Goal: Check status: Check status

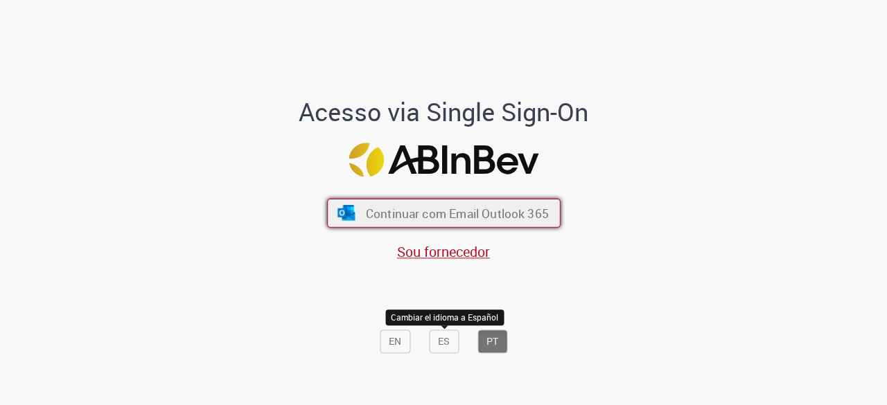
click at [436, 210] on span "Continuar com Email Outlook 365" at bounding box center [456, 214] width 183 height 16
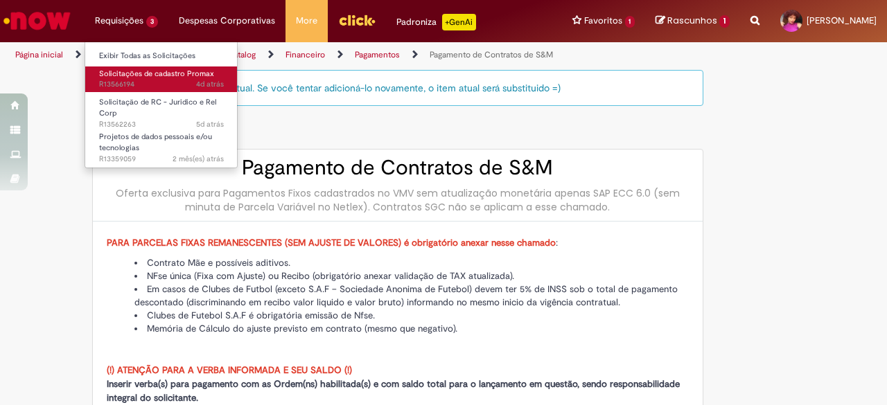
type input "********"
type input "**********"
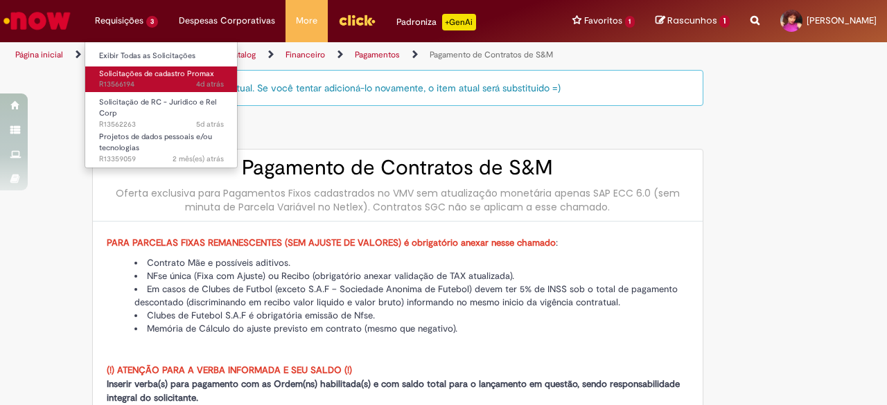
type input "****"
type input "**********"
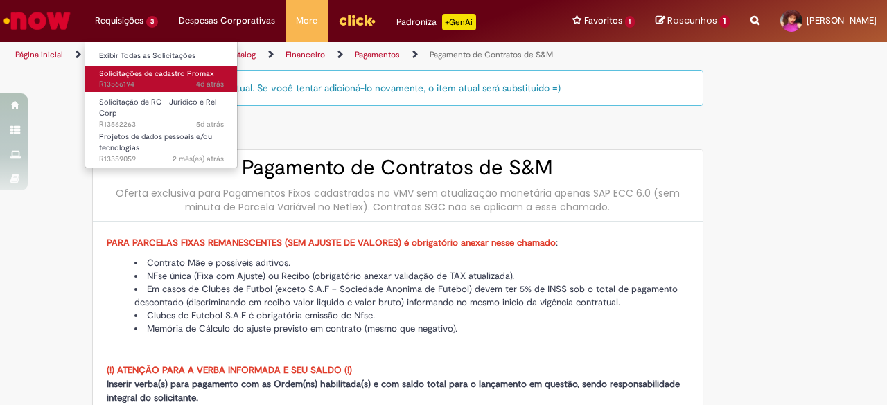
type input "**********"
click at [150, 82] on span "4d atrás 4 dias atrás R13566194" at bounding box center [161, 84] width 125 height 11
click at [152, 91] on link "Solicitações de cadastro Promax 4d atrás 4 dias atrás R13566194" at bounding box center [161, 80] width 152 height 26
click at [160, 83] on span "4d atrás 4 dias atrás R13566194" at bounding box center [161, 84] width 125 height 11
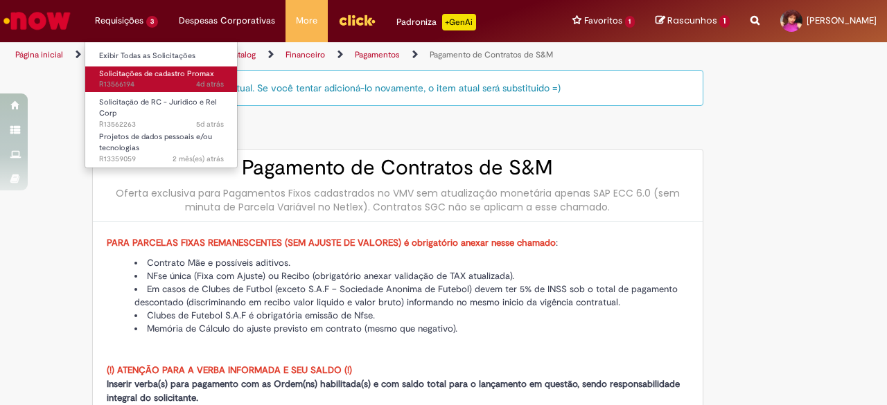
click at [160, 83] on span "4d atrás 4 dias atrás R13566194" at bounding box center [161, 84] width 125 height 11
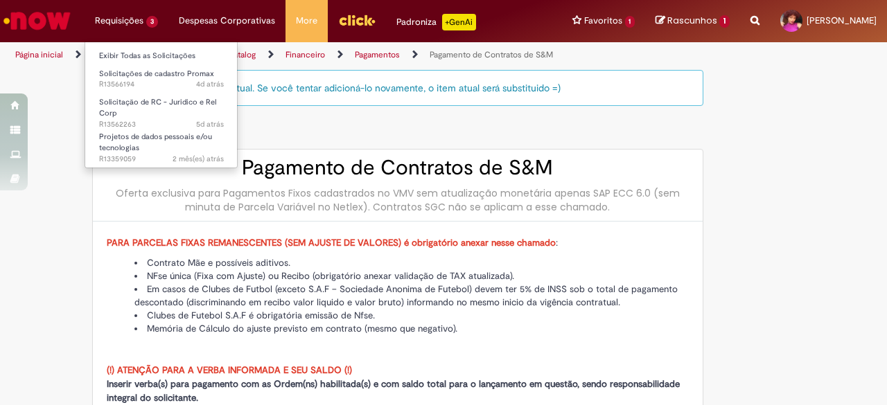
click at [144, 15] on li "Requisições 3 Exibir Todas as Solicitações Solicitações de cadastro Promax 4d a…" at bounding box center [127, 21] width 84 height 42
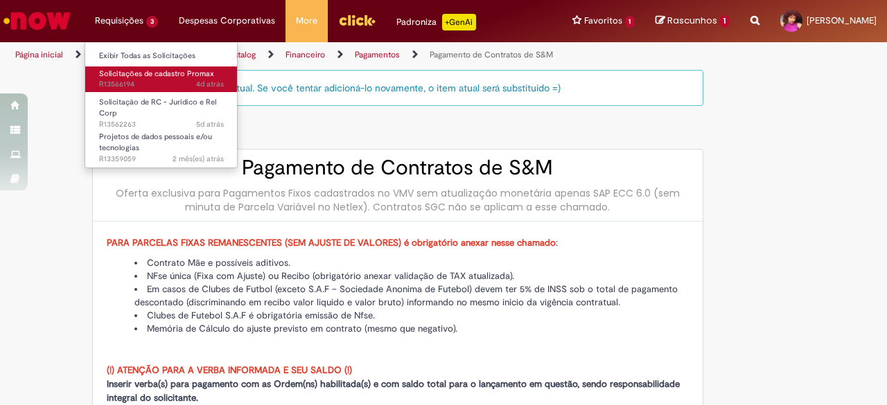
click at [146, 81] on span "4d atrás 4 dias atrás R13566194" at bounding box center [161, 84] width 125 height 11
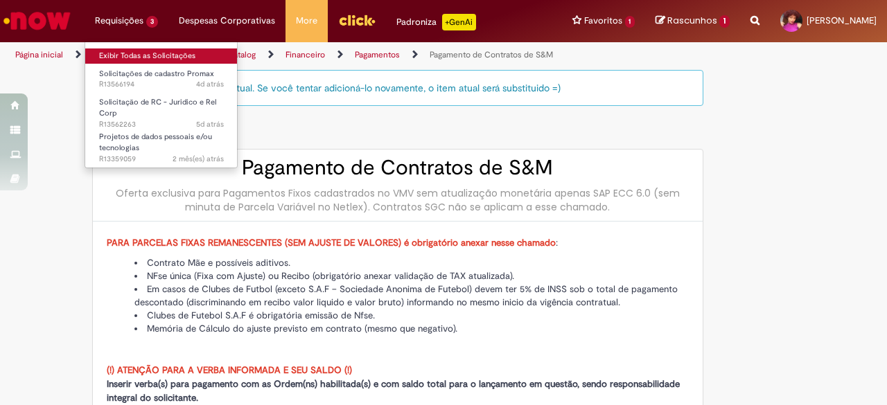
click at [147, 53] on link "Exibir Todas as Solicitações" at bounding box center [161, 55] width 152 height 15
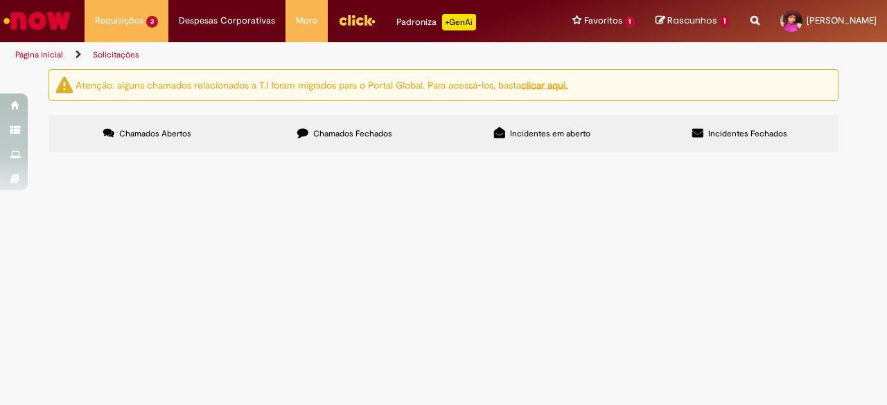
click at [0, 0] on button at bounding box center [0, 0] width 0 height 0
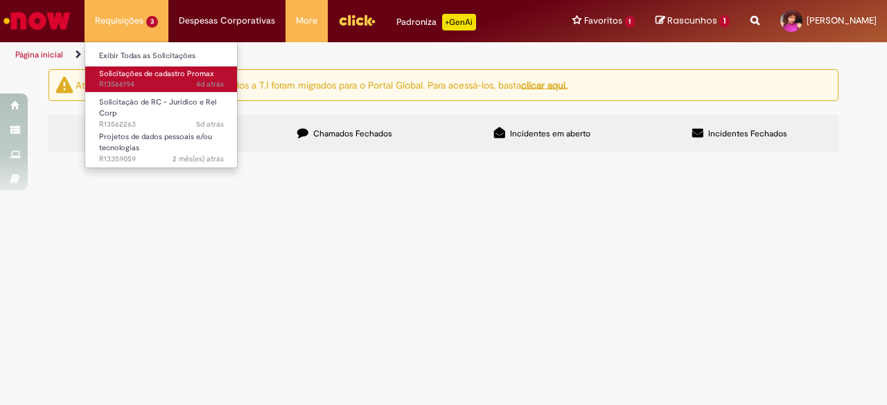
click at [147, 71] on span "Solicitações de cadastro Promax" at bounding box center [156, 74] width 115 height 10
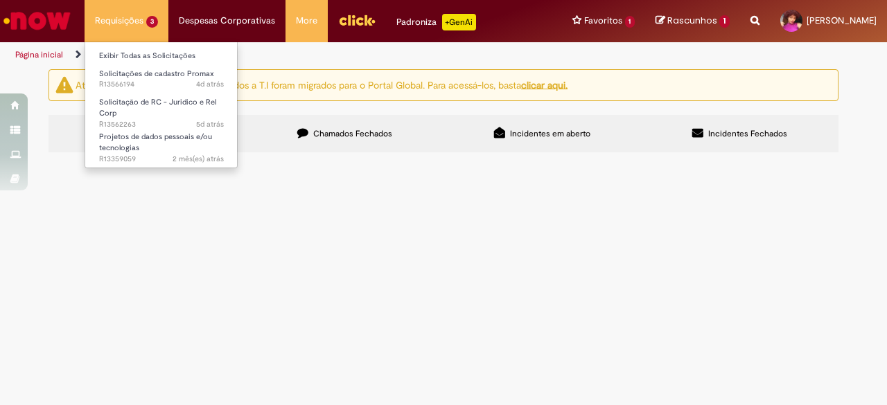
click at [141, 33] on li "Requisições 3 Exibir Todas as Solicitações Solicitações de cadastro Promax 4d a…" at bounding box center [127, 21] width 84 height 42
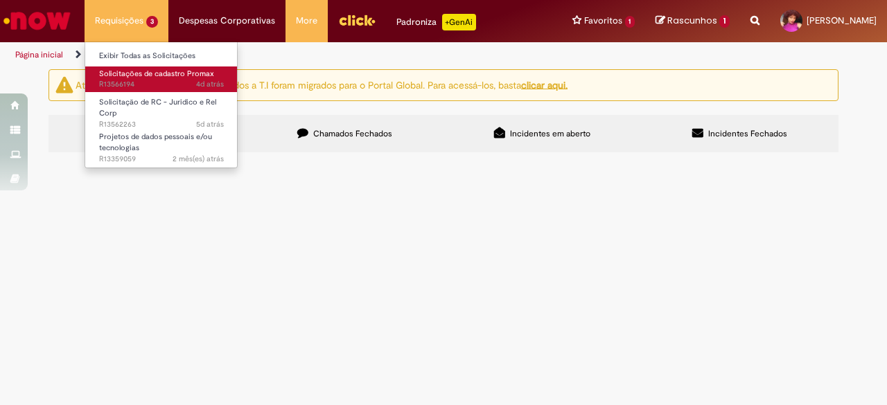
click at [164, 84] on span "4d atrás 4 dias atrás R13566194" at bounding box center [161, 84] width 125 height 11
click at [164, 82] on span "4d atrás 4 dias atrás R13566194" at bounding box center [161, 84] width 125 height 11
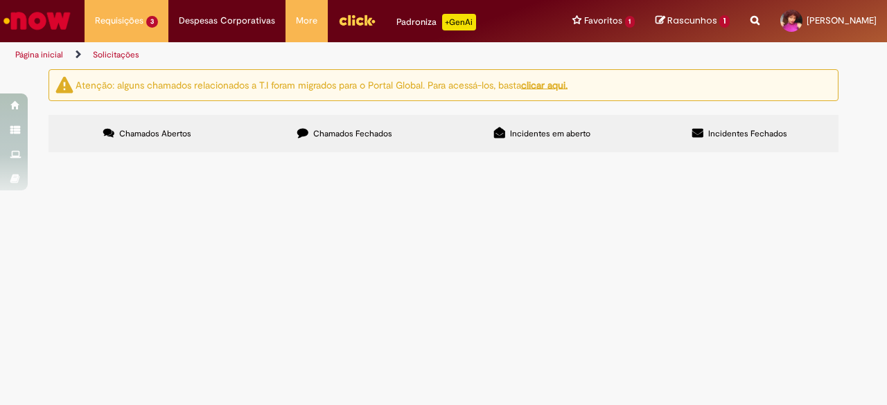
click at [0, 0] on section "Itens solicitados Exportar como PDF Exportar como Excel Exportar como CSV Itens…" at bounding box center [0, 0] width 0 height 0
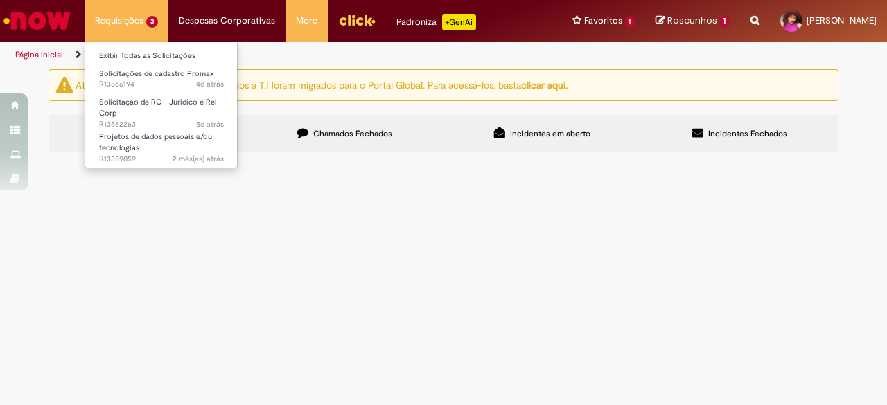
click at [139, 22] on li "Requisições 3 Exibir Todas as Solicitações Solicitações de cadastro Promax 4d a…" at bounding box center [127, 21] width 84 height 42
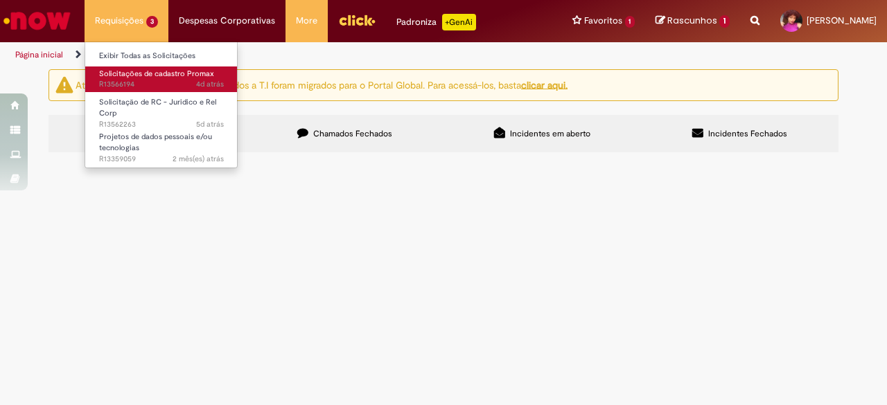
click at [159, 77] on span "Solicitações de cadastro Promax" at bounding box center [156, 74] width 115 height 10
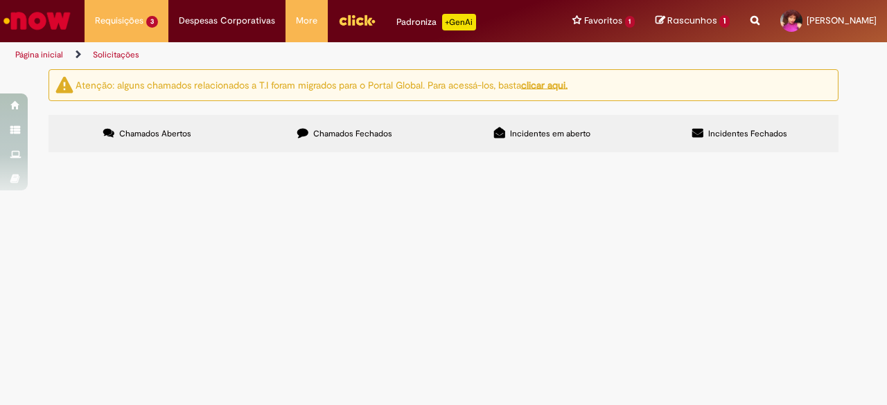
click at [344, 132] on span "Chamados Fechados" at bounding box center [352, 133] width 79 height 11
click at [191, 128] on label "Chamados Abertos" at bounding box center [146, 133] width 197 height 37
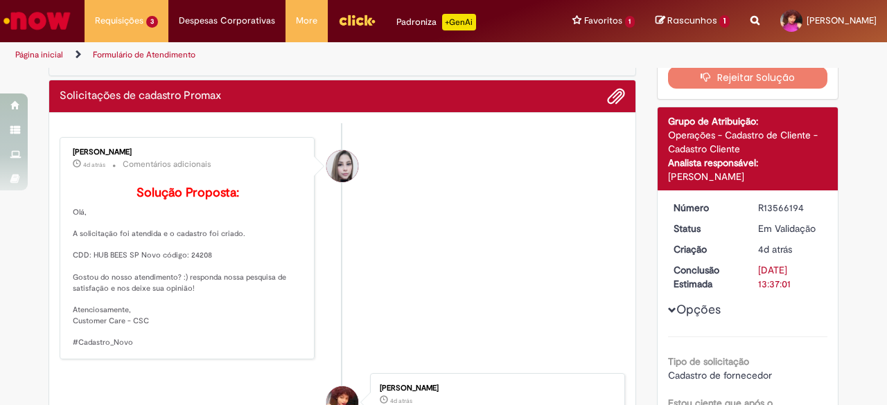
scroll to position [148, 0]
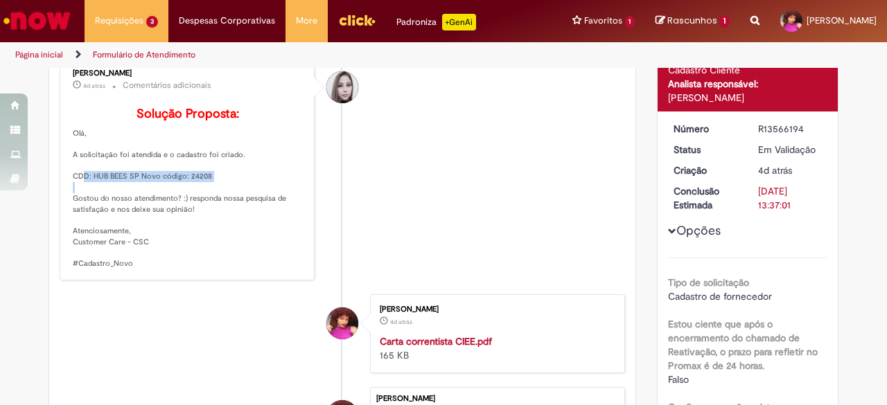
drag, startPoint x: 64, startPoint y: 194, endPoint x: 213, endPoint y: 195, distance: 149.0
click at [213, 195] on div "[PERSON_NAME] 4d atrás 4 dias atrás Comentários adicionais Solução Proposta: [G…" at bounding box center [187, 169] width 247 height 214
copy p "CDD: HUB BEES SP Novo código: 24208"
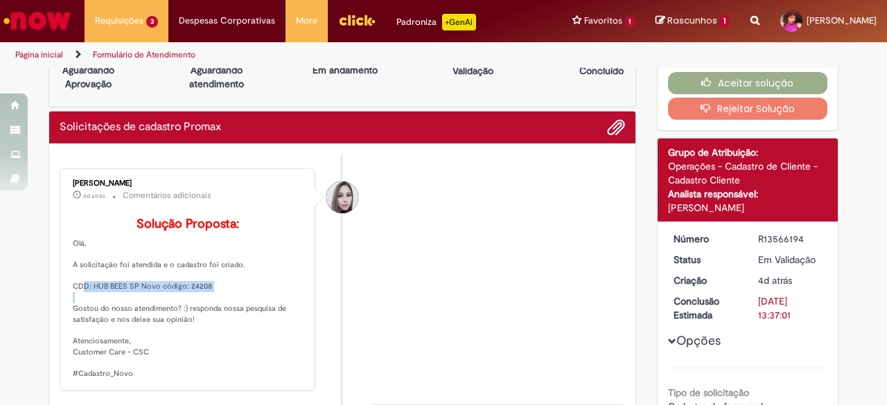
scroll to position [10, 0]
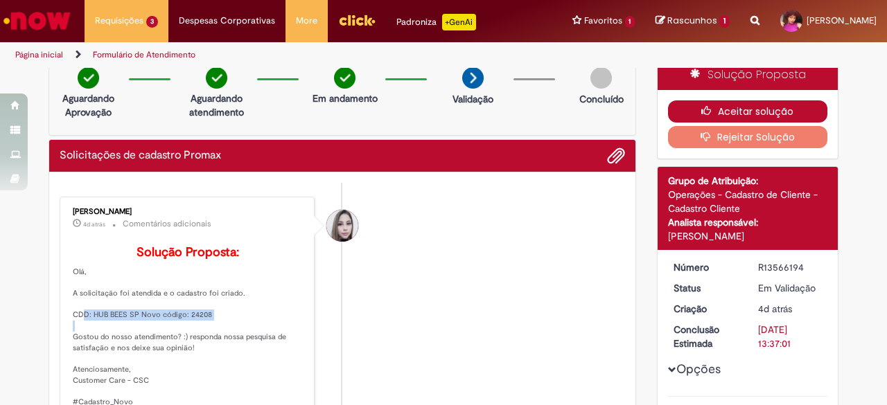
click at [761, 102] on button "Aceitar solução" at bounding box center [748, 111] width 160 height 22
click at [759, 104] on button "Aceitar solução" at bounding box center [748, 111] width 160 height 22
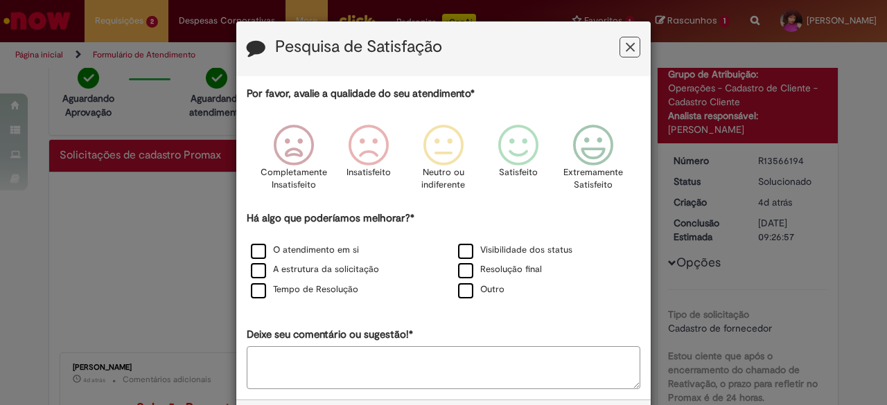
click at [626, 45] on icon "Feedback" at bounding box center [630, 47] width 9 height 15
